Goal: Task Accomplishment & Management: Use online tool/utility

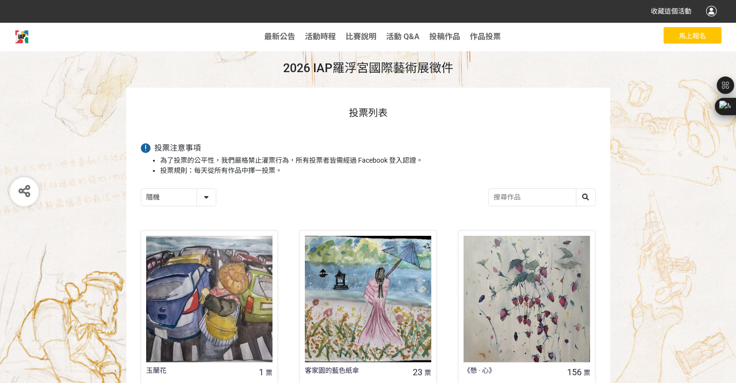
click at [215, 199] on select "隨機 作品 - 由新到舊 作品 - 由舊到新 票數 - 由多到少 票數 - 由少到多" at bounding box center [178, 197] width 74 height 17
select select "newest"
click at [141, 189] on select "隨機 作品 - 由新到舊 作品 - 由舊到新 票數 - 由多到少 票數 - 由少到多" at bounding box center [178, 197] width 74 height 17
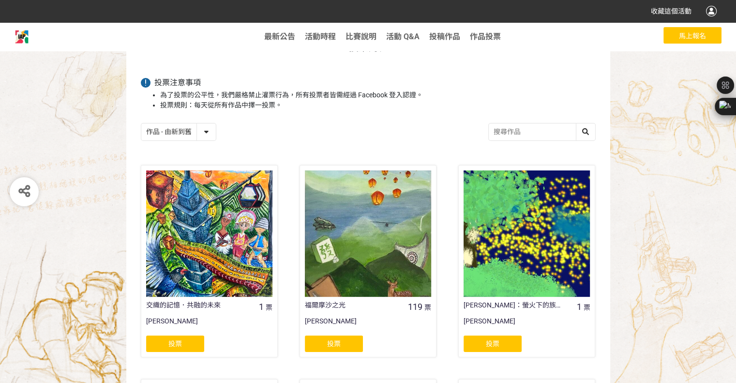
scroll to position [97, 0]
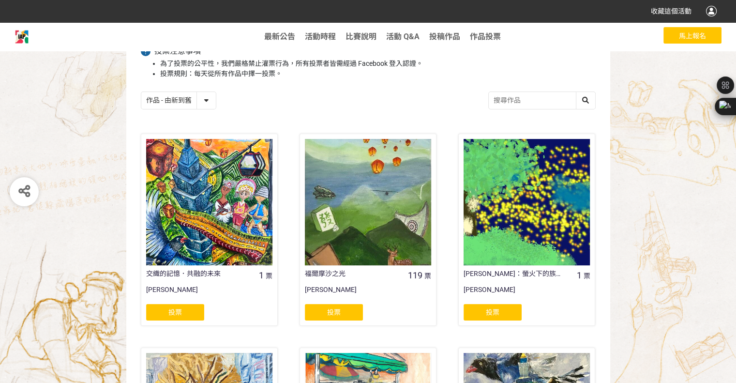
click at [333, 311] on span "投票" at bounding box center [334, 312] width 14 height 8
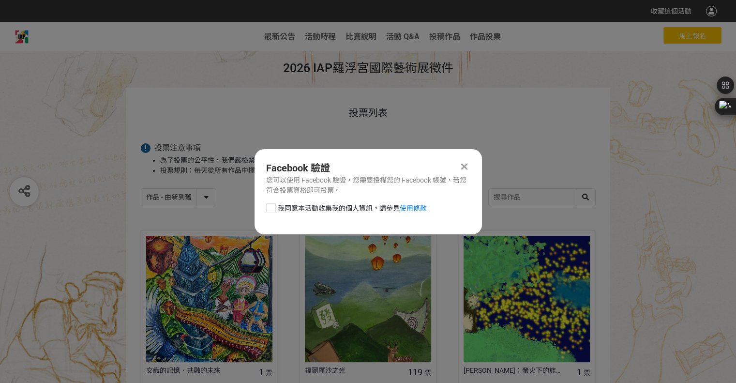
click at [270, 208] on div at bounding box center [271, 208] width 10 height 10
checkbox input "true"
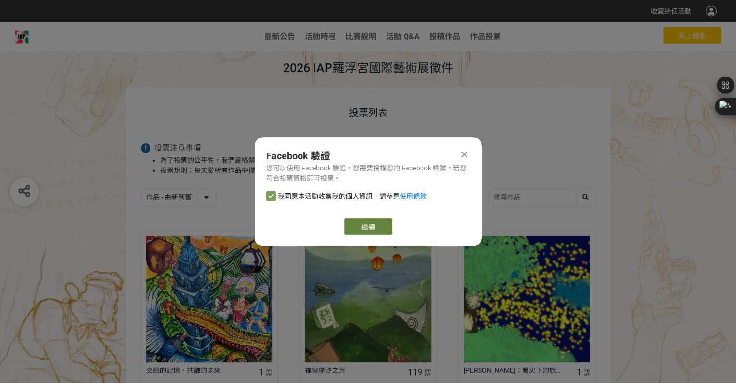
click at [357, 225] on button "繼續" at bounding box center [368, 226] width 48 height 16
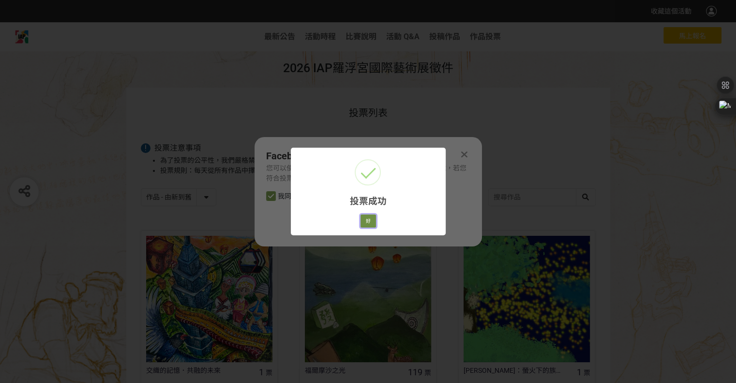
click at [370, 223] on button "好" at bounding box center [367, 221] width 15 height 14
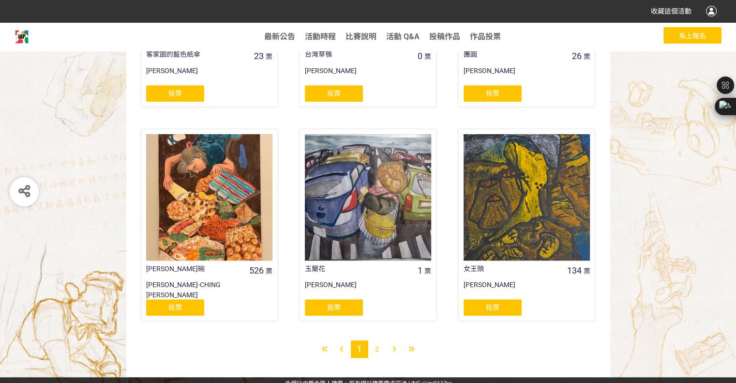
scroll to position [750, 0]
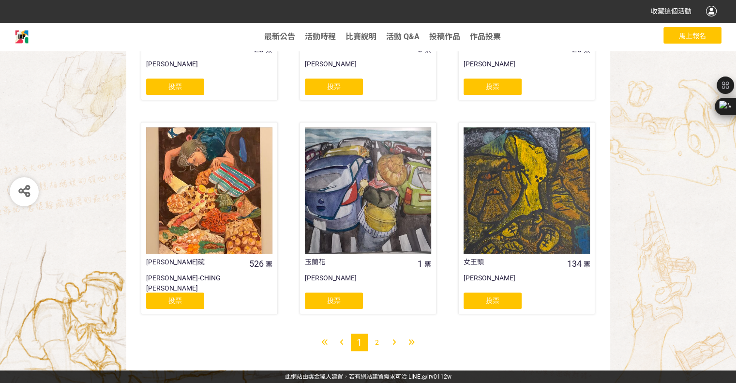
click at [375, 342] on span "2" at bounding box center [377, 342] width 4 height 8
